Goal: Task Accomplishment & Management: Manage account settings

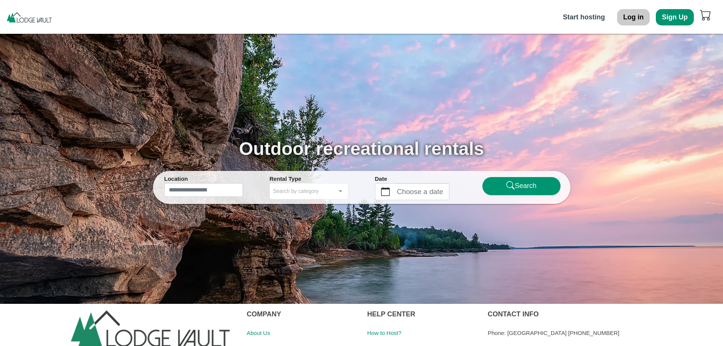
click at [644, 15] on button "Log in" at bounding box center [633, 17] width 33 height 16
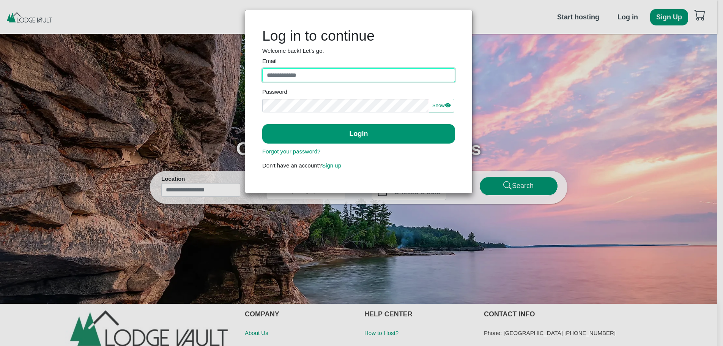
click at [293, 80] on input "Email" at bounding box center [358, 75] width 193 height 14
type input "**********"
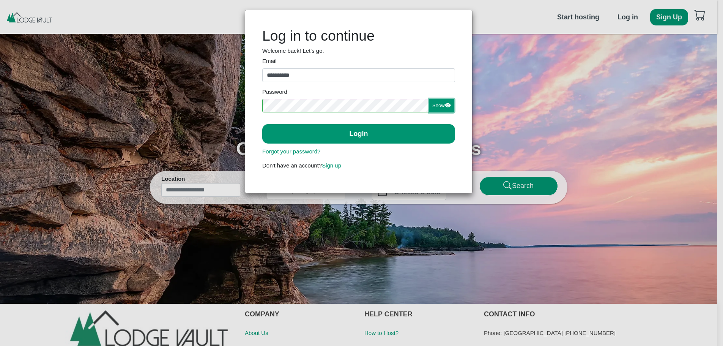
click at [440, 105] on button "Show Show Password" at bounding box center [441, 106] width 25 height 14
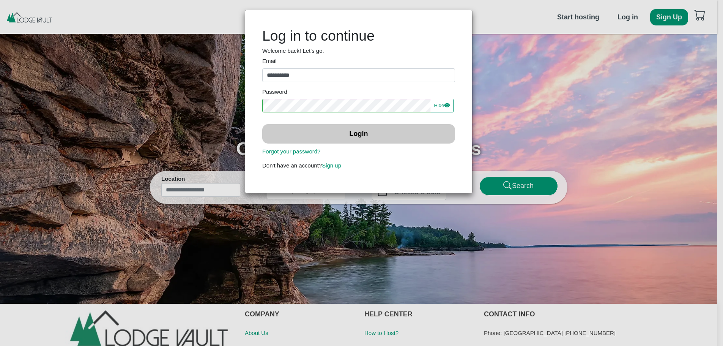
click at [378, 136] on button "Login" at bounding box center [358, 133] width 193 height 19
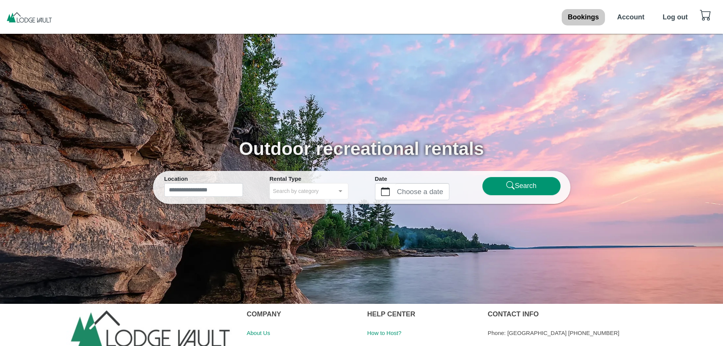
click at [589, 17] on b "Bookings" at bounding box center [583, 17] width 31 height 8
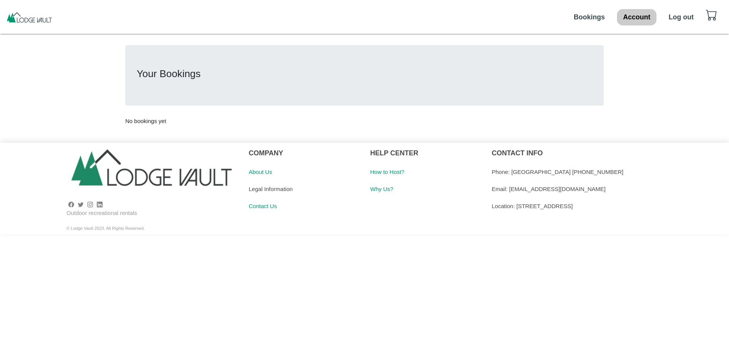
click at [641, 16] on b "Account" at bounding box center [636, 17] width 27 height 8
